Goal: Task Accomplishment & Management: Manage account settings

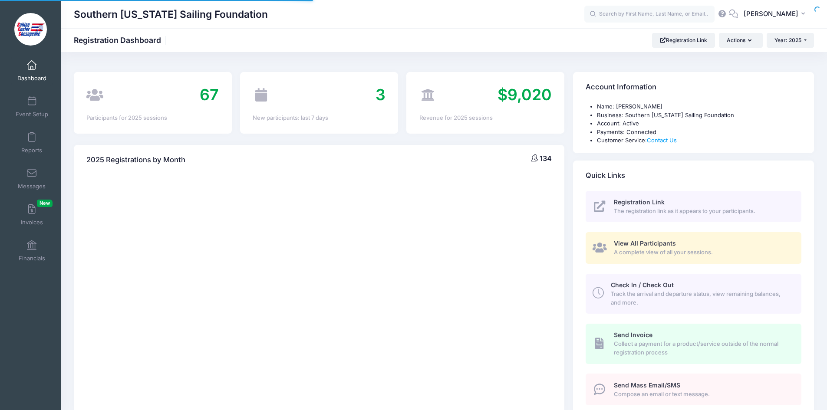
select select
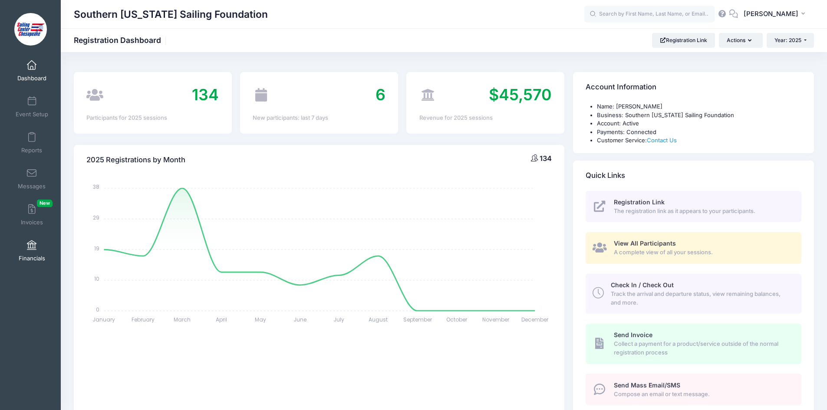
click at [30, 252] on link "Financials" at bounding box center [31, 251] width 41 height 30
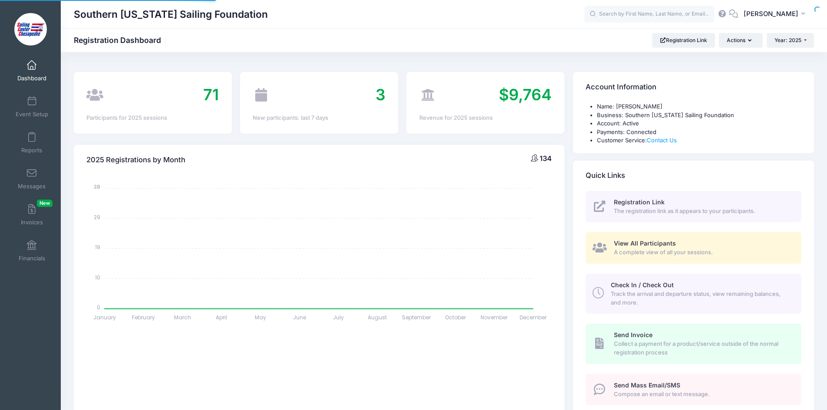
select select
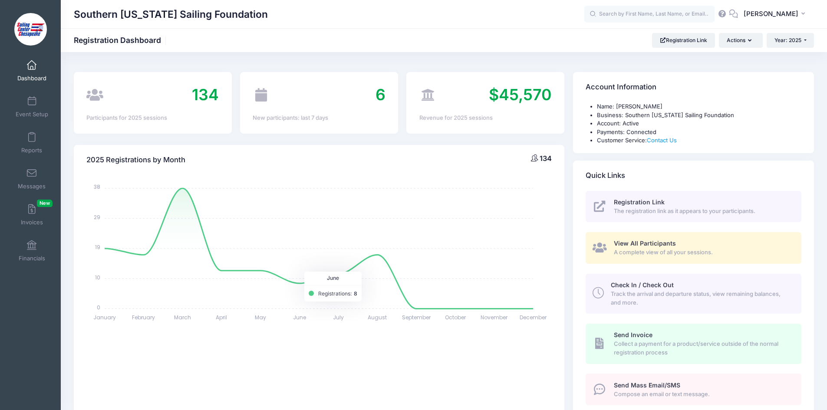
click at [651, 243] on span "View All Participants" at bounding box center [645, 243] width 62 height 7
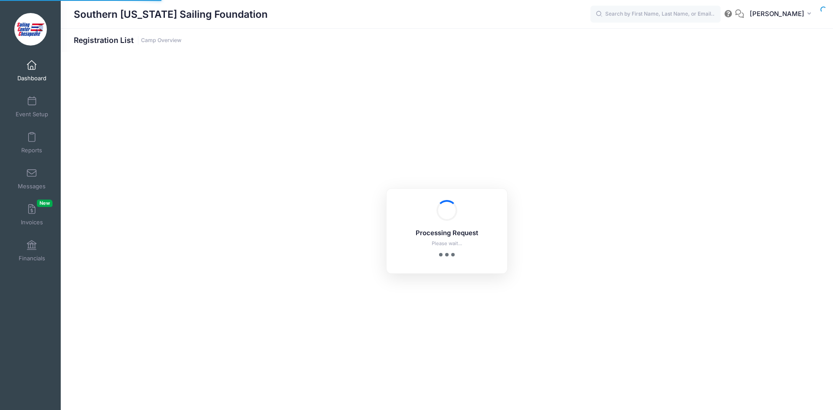
select select "10"
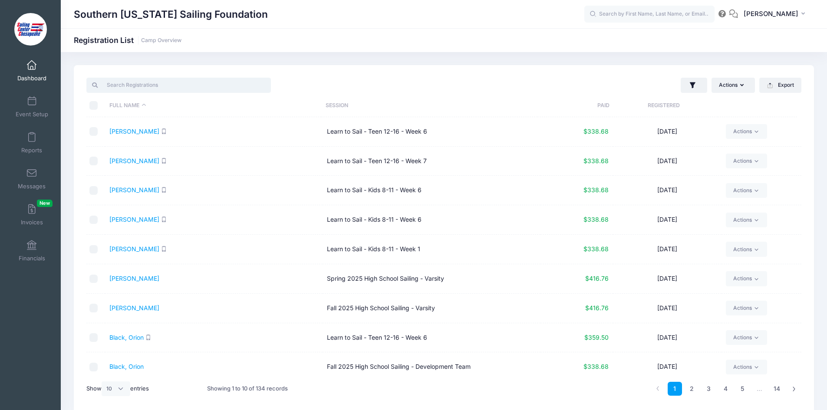
click at [210, 90] on input "search" at bounding box center [178, 85] width 184 height 15
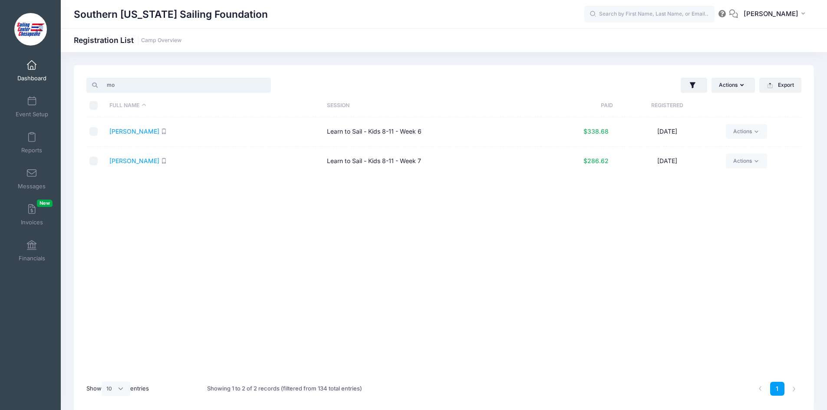
type input "m"
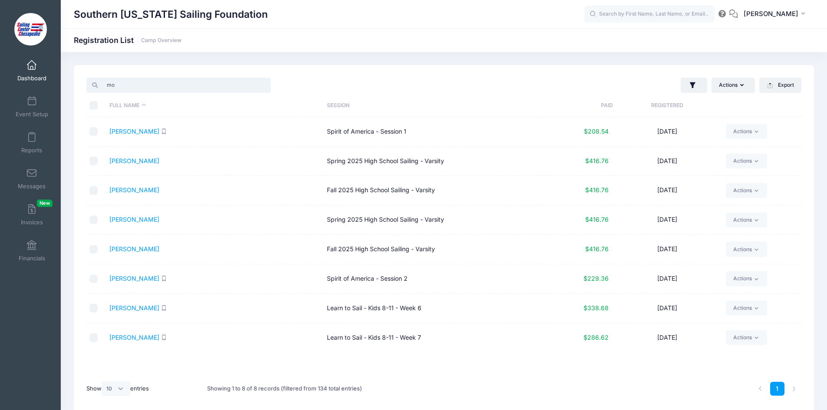
type input "m"
